Goal: Task Accomplishment & Management: Manage account settings

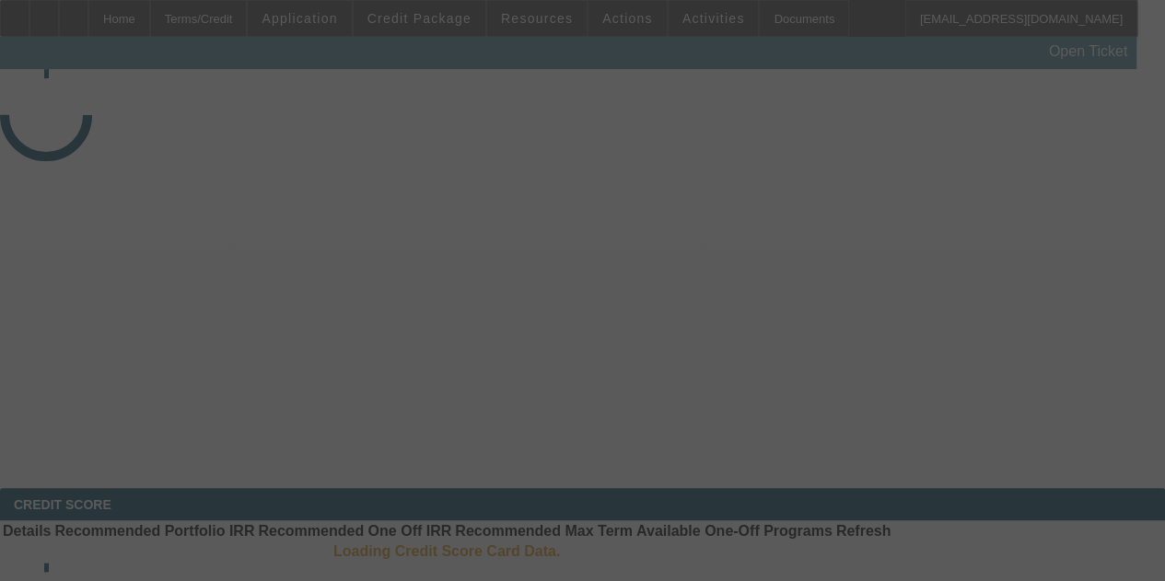
select select "3"
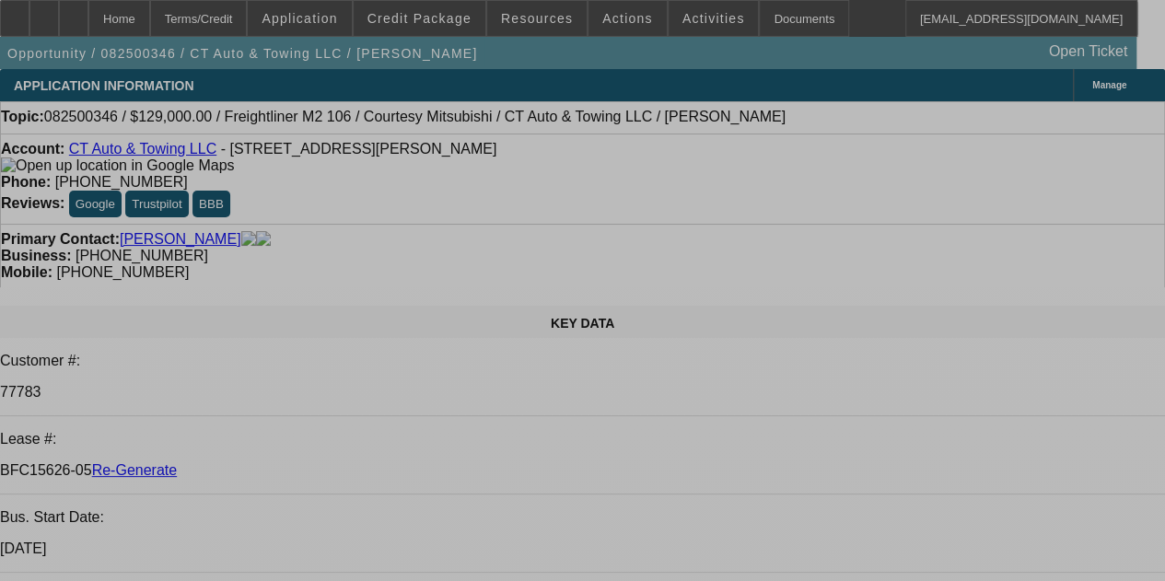
select select "0"
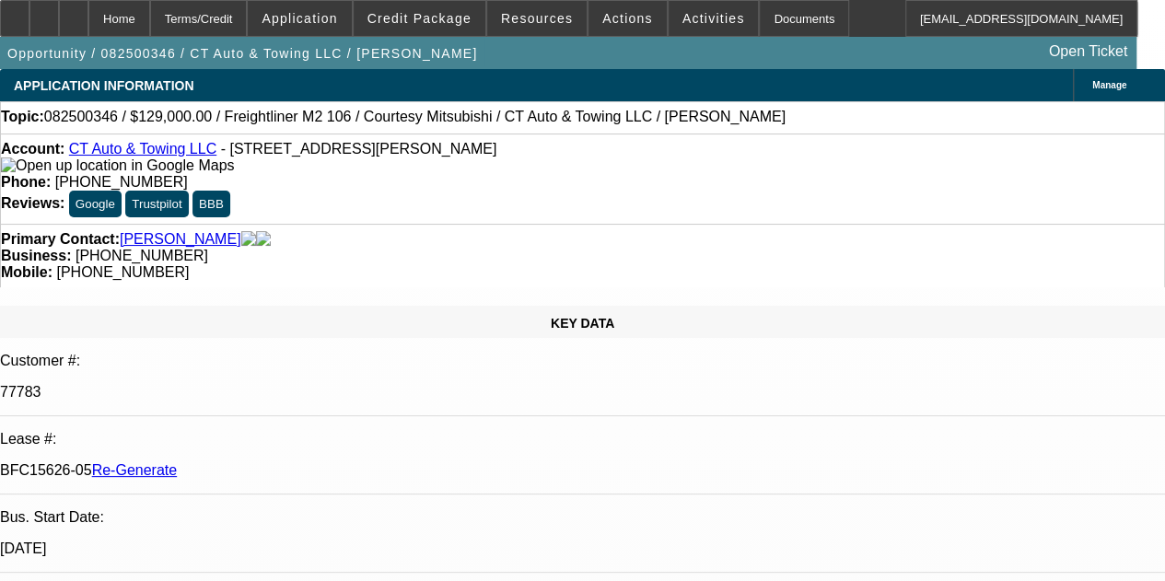
select select "0"
select select "3"
select select "0"
select select "6"
click at [438, 15] on span "Credit Package" at bounding box center [419, 18] width 104 height 15
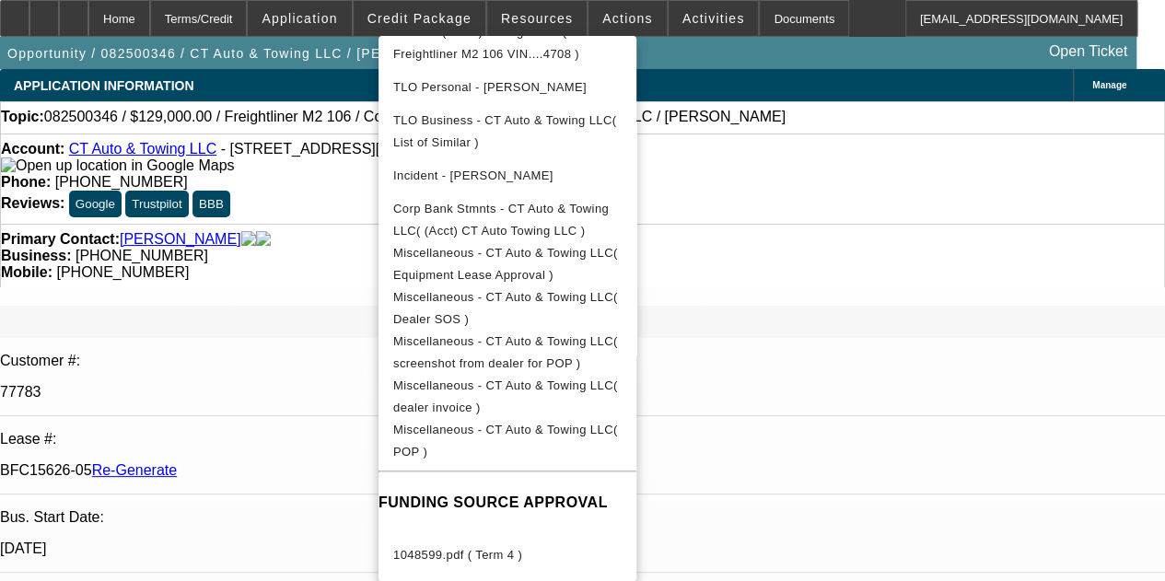
scroll to position [818, 0]
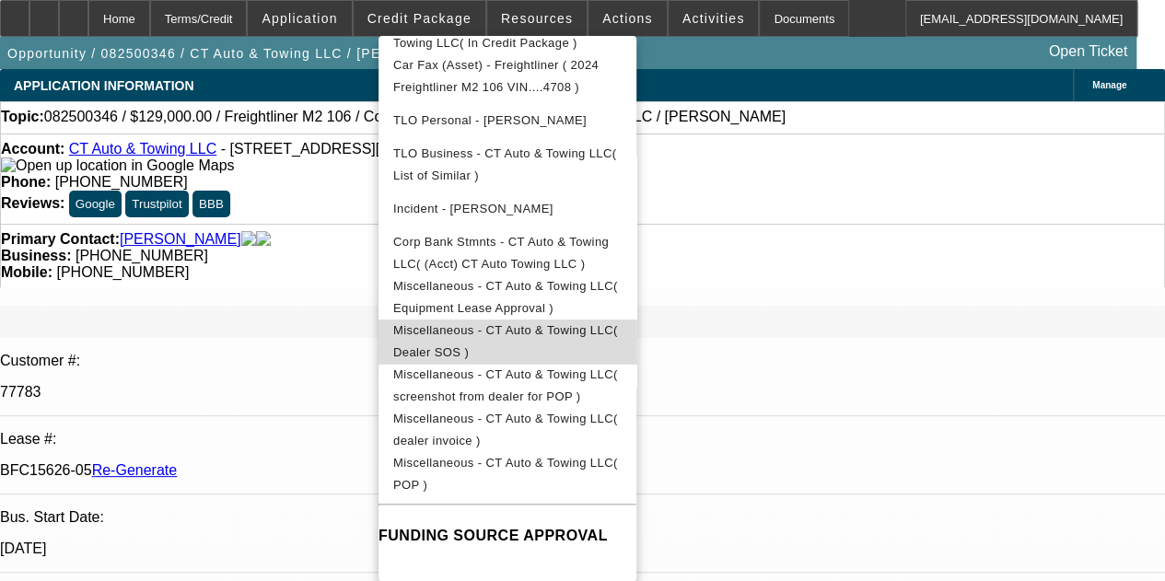
click at [596, 319] on span "Miscellaneous - CT Auto & Towing LLC( Dealer SOS )" at bounding box center [507, 341] width 228 height 44
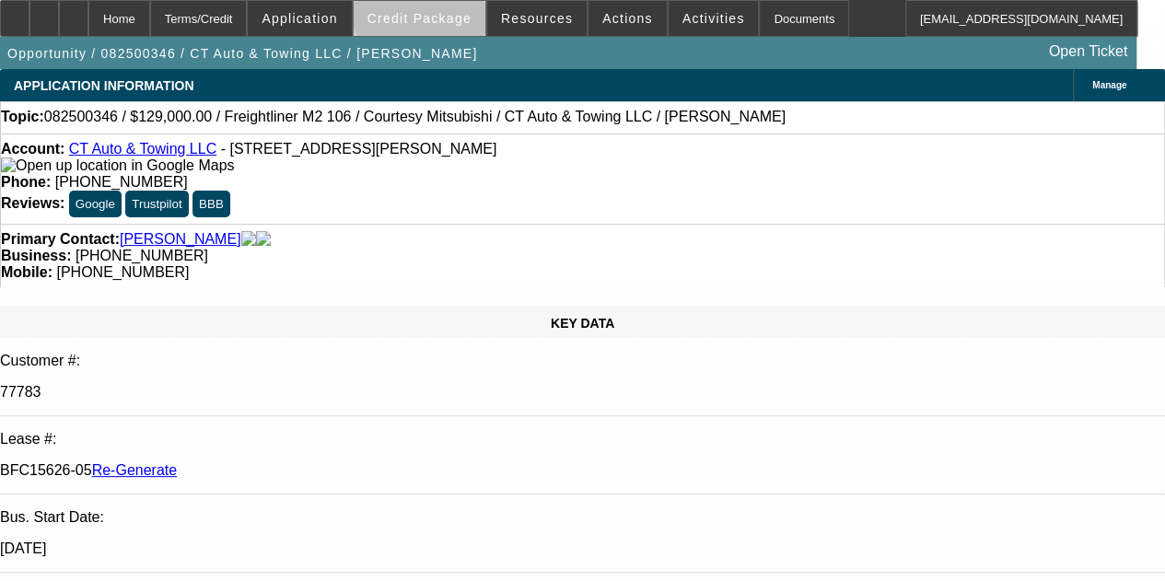
click at [451, 6] on span at bounding box center [420, 18] width 132 height 44
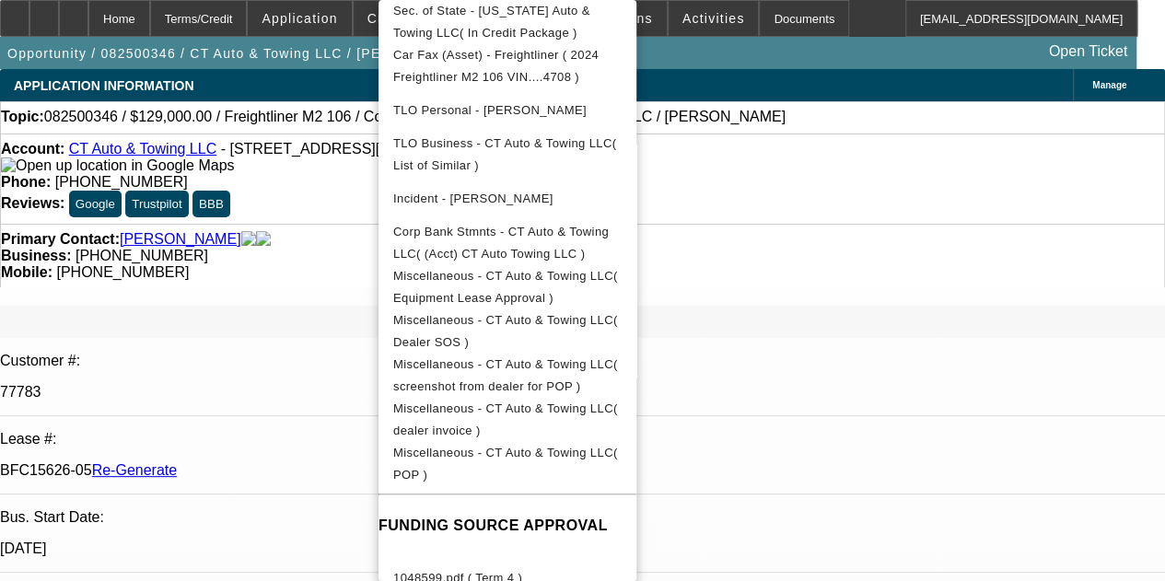
scroll to position [784, 0]
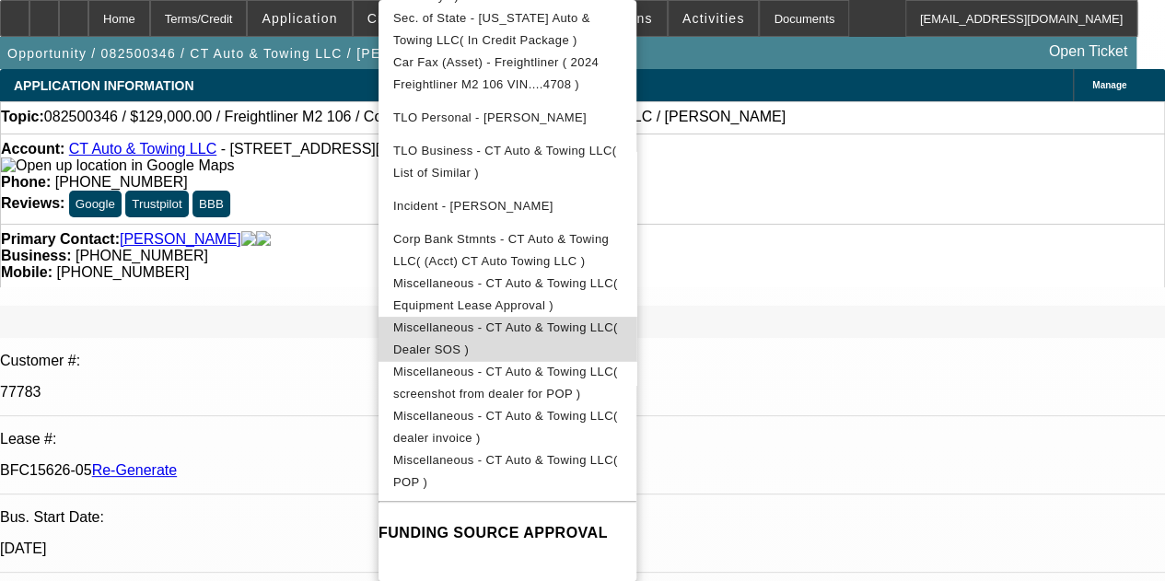
click at [618, 320] on span "Miscellaneous - CT Auto & Towing LLC( Dealer SOS )" at bounding box center [505, 338] width 225 height 36
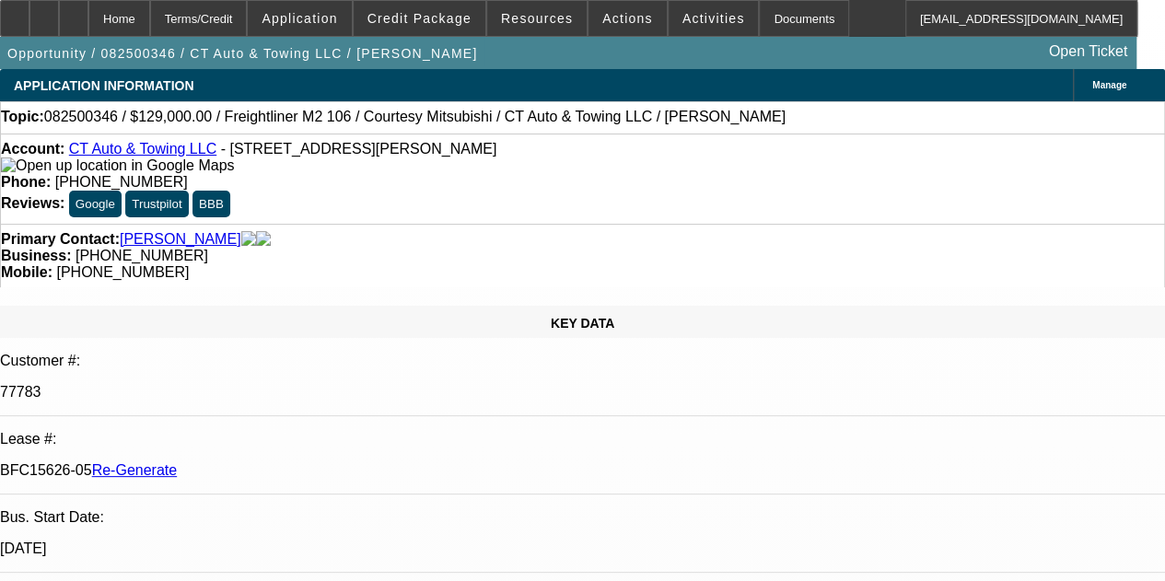
click at [610, 70] on div "APPLICATION INFORMATION [GEOGRAPHIC_DATA]" at bounding box center [582, 85] width 1165 height 32
